Goal: Find specific page/section: Find specific page/section

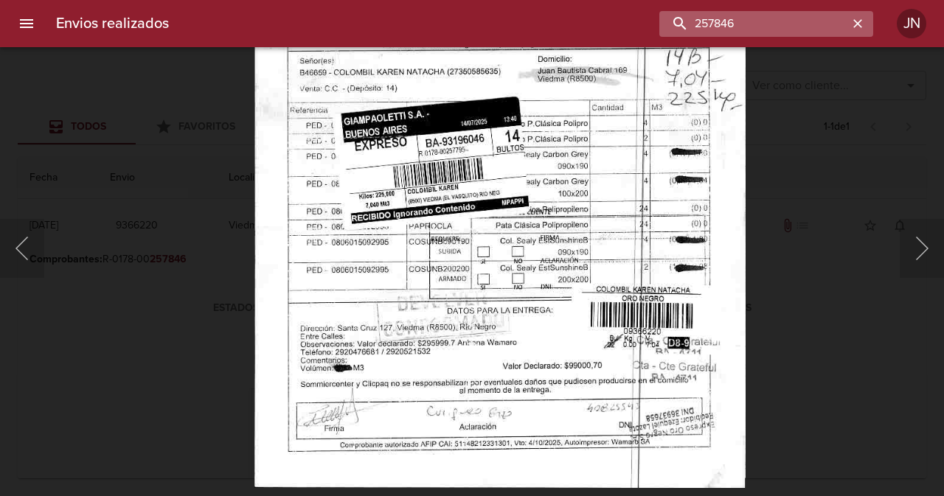
scroll to position [136, 0]
click at [835, 29] on input "257846" at bounding box center [753, 24] width 189 height 26
click at [834, 27] on input "257846" at bounding box center [753, 24] width 189 height 26
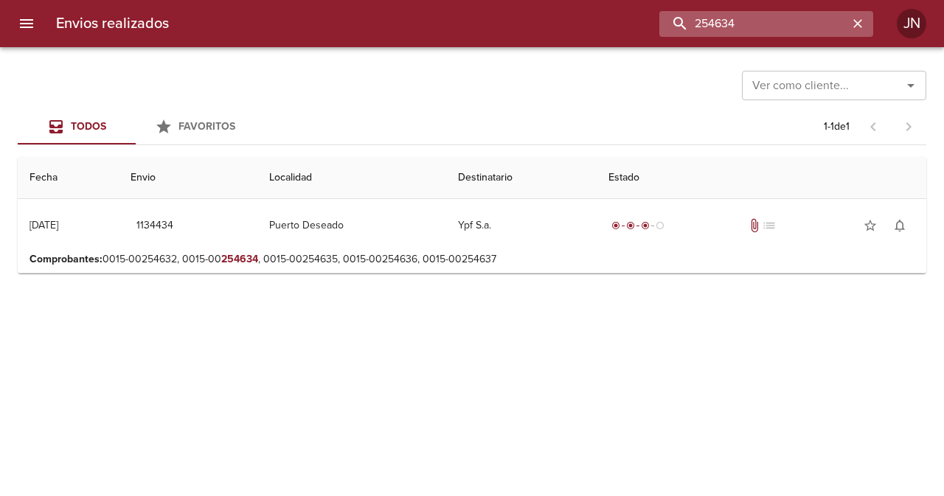
click at [702, 25] on input "254634" at bounding box center [753, 24] width 189 height 26
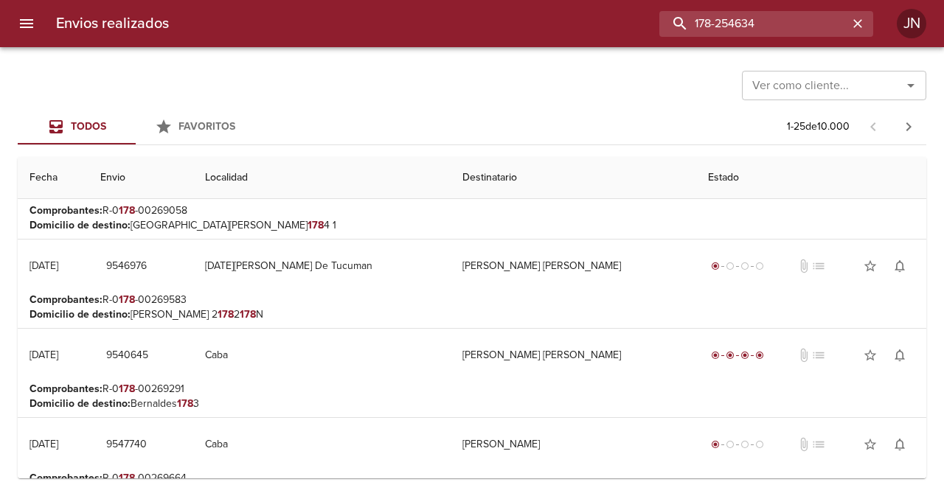
scroll to position [295, 0]
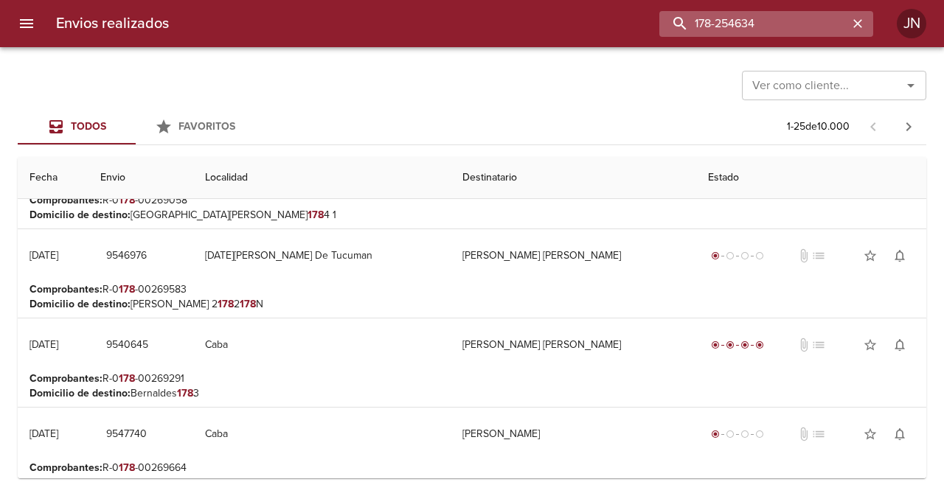
click at [792, 22] on input "178-254634" at bounding box center [753, 24] width 189 height 26
click at [792, 23] on input "178-254634" at bounding box center [753, 24] width 189 height 26
click at [793, 24] on input "178-254634" at bounding box center [753, 24] width 189 height 26
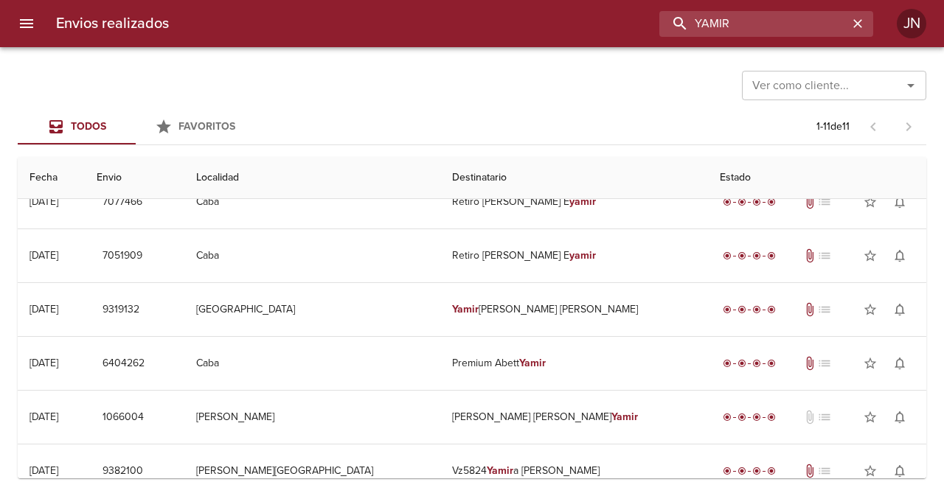
scroll to position [313, 0]
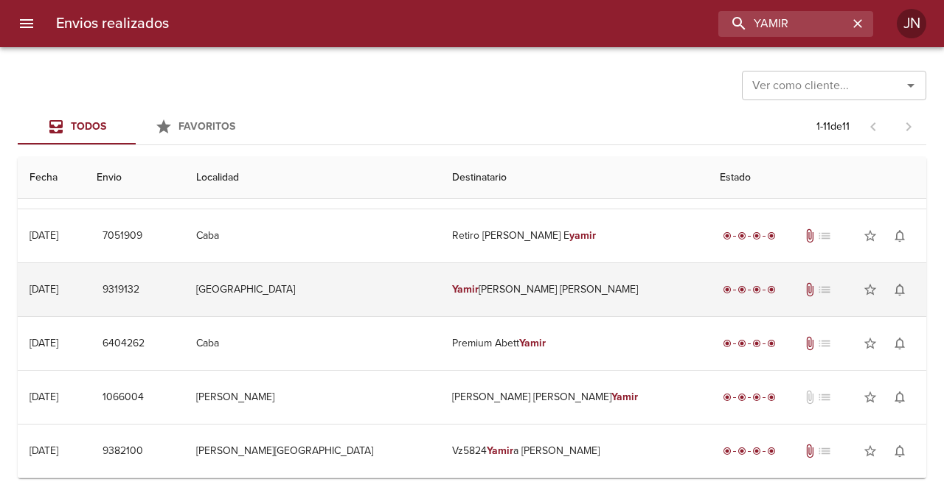
click at [509, 290] on td "[PERSON_NAME] [PERSON_NAME]" at bounding box center [573, 289] width 267 height 53
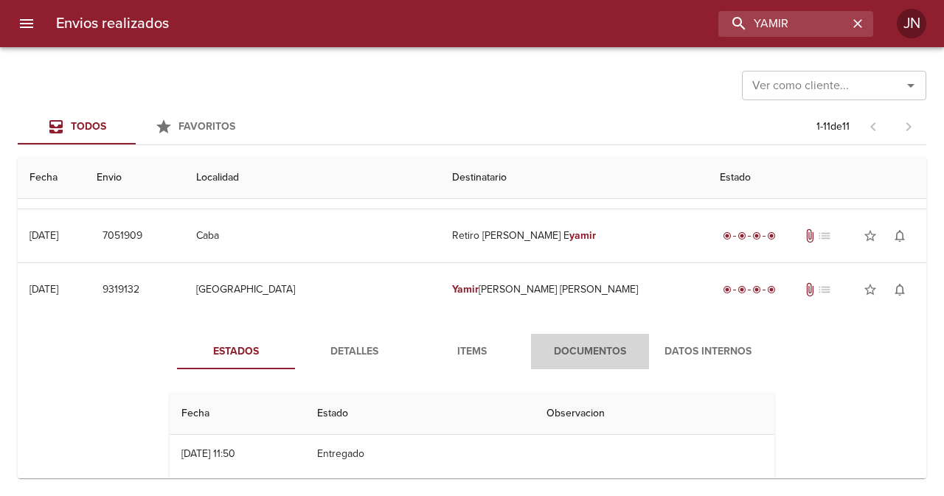
click at [569, 352] on span "Documentos" at bounding box center [590, 352] width 100 height 18
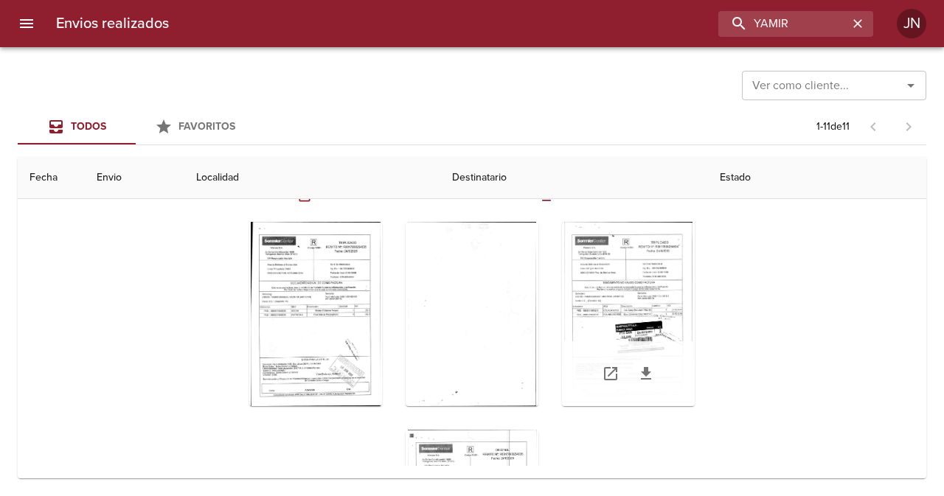
scroll to position [534, 0]
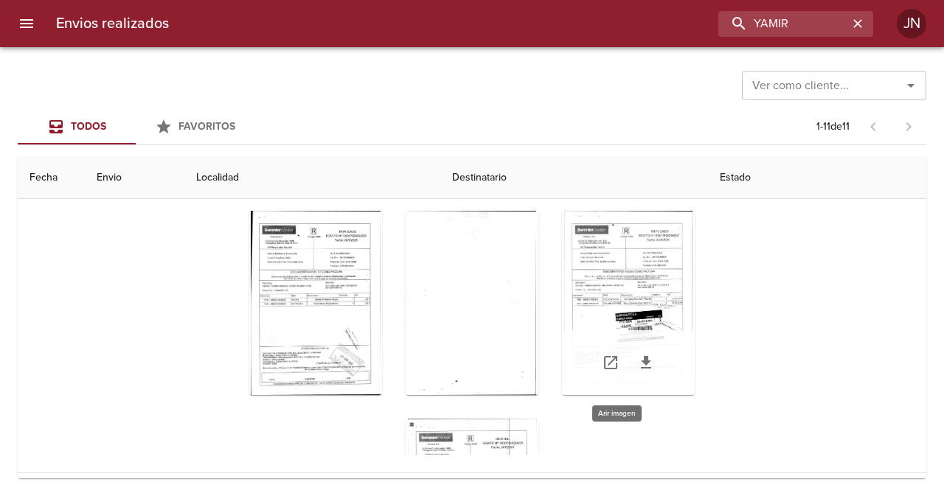
click at [578, 266] on div "Tabla de envíos del cliente" at bounding box center [628, 303] width 133 height 184
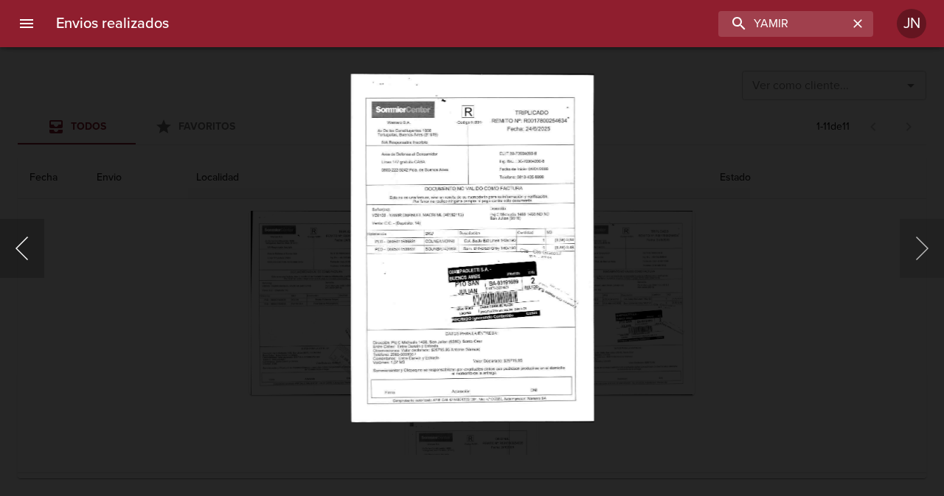
click at [30, 232] on button "Anterior" at bounding box center [22, 248] width 44 height 59
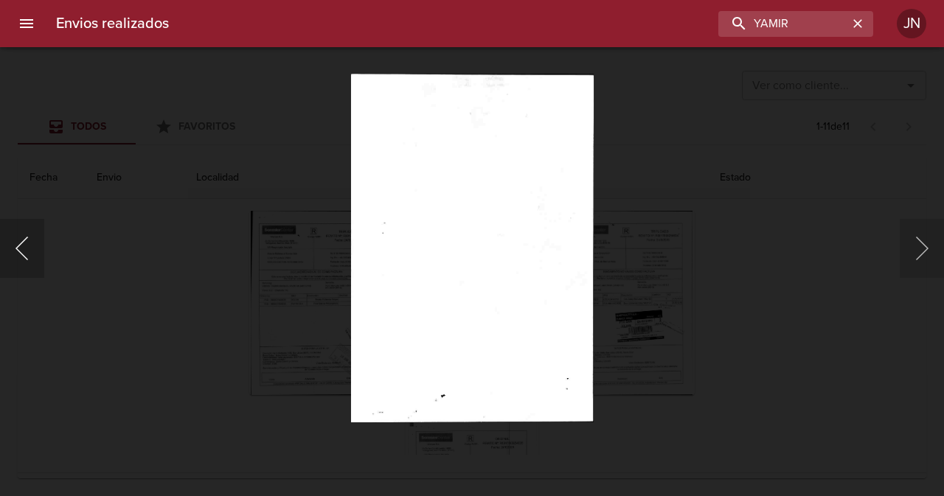
click at [25, 226] on button "Anterior" at bounding box center [22, 248] width 44 height 59
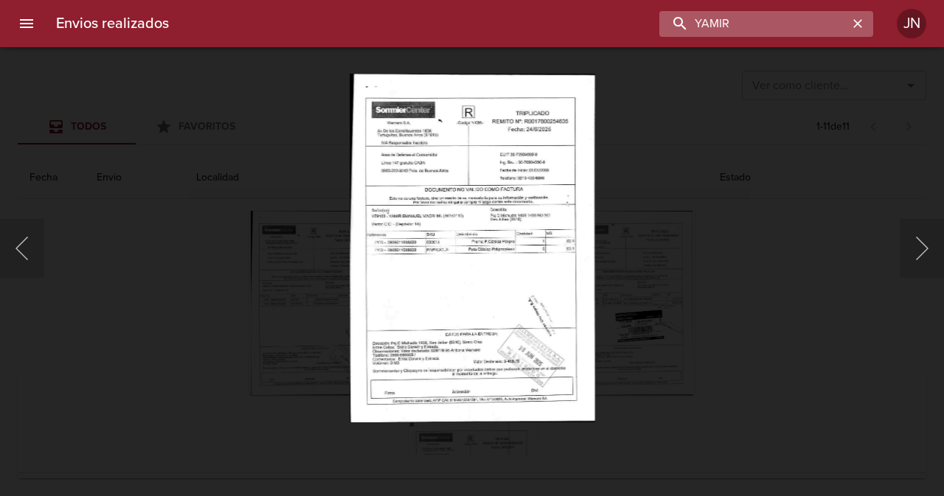
click at [814, 22] on input "YAMIR" at bounding box center [753, 24] width 189 height 26
type input "256152"
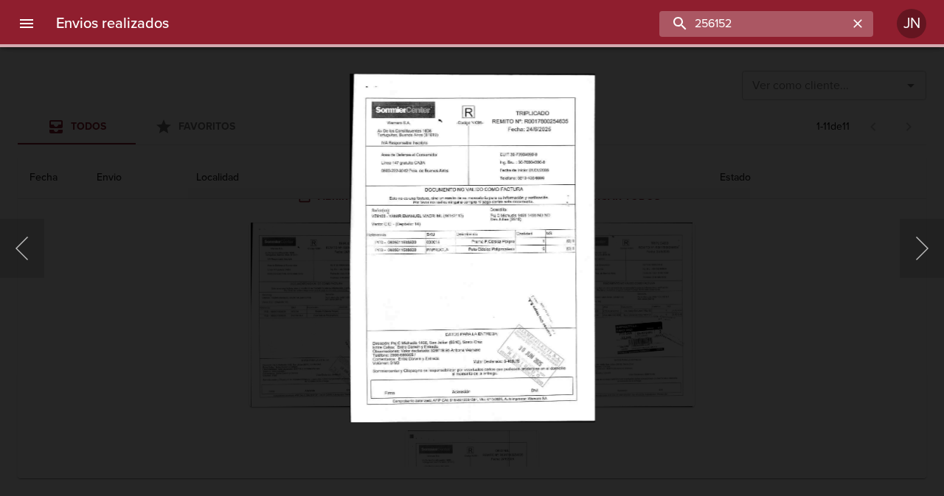
scroll to position [0, 0]
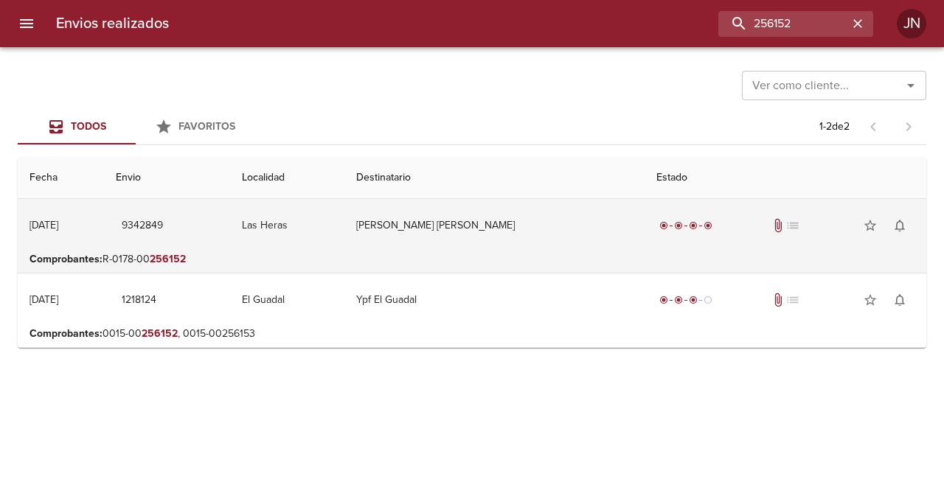
click at [460, 228] on td "[PERSON_NAME] [PERSON_NAME]" at bounding box center [494, 225] width 300 height 53
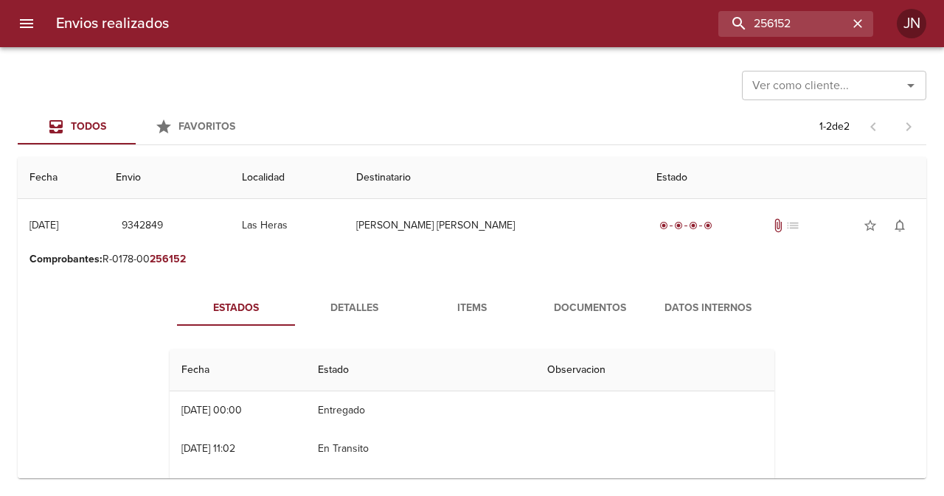
click at [586, 311] on span "Documentos" at bounding box center [590, 308] width 100 height 18
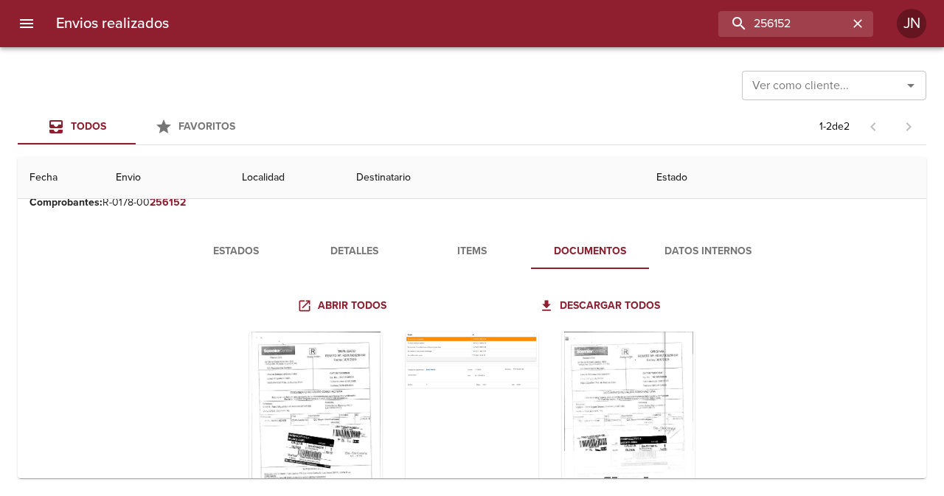
scroll to position [148, 0]
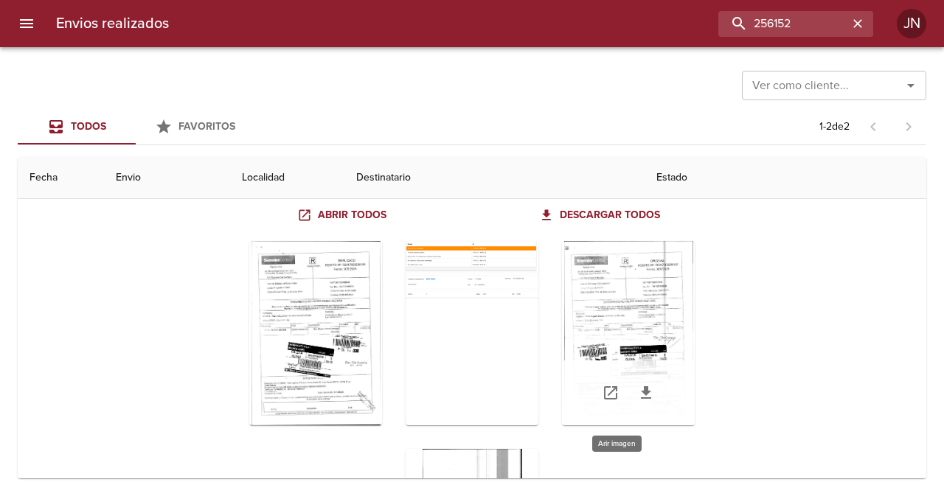
click at [586, 294] on div "Tabla de envíos del cliente" at bounding box center [628, 333] width 133 height 184
